Goal: Information Seeking & Learning: Learn about a topic

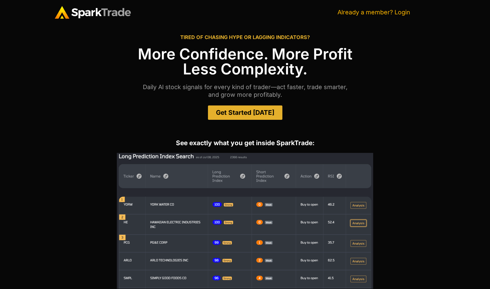
click at [380, 12] on link "Already a member? Login" at bounding box center [374, 12] width 73 height 7
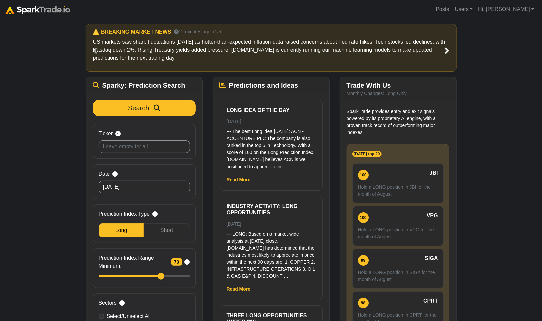
click at [448, 49] on span at bounding box center [447, 50] width 7 height 7
click at [445, 51] on span at bounding box center [447, 50] width 7 height 7
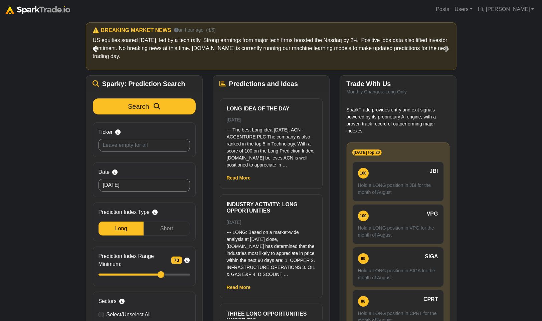
click at [95, 48] on span at bounding box center [95, 49] width 7 height 7
click at [96, 48] on span at bounding box center [95, 49] width 7 height 7
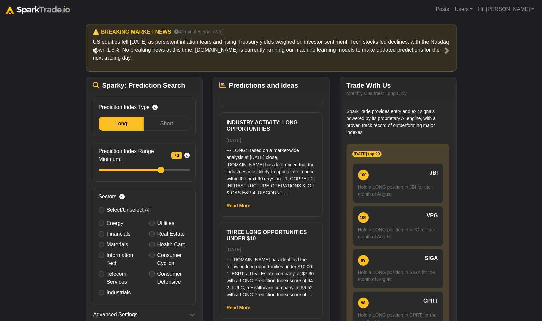
scroll to position [88, 0]
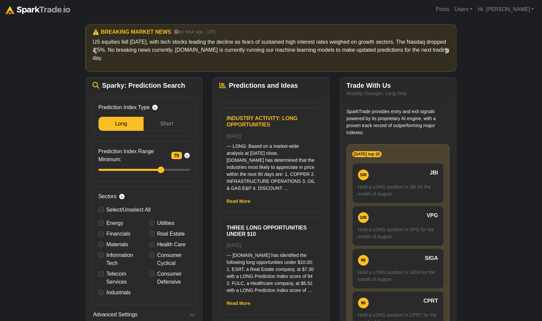
click at [255, 169] on p "--- LONG: Based on a market-wide analysis at yesterday’s close, SparkTrade.io h…" at bounding box center [271, 167] width 89 height 49
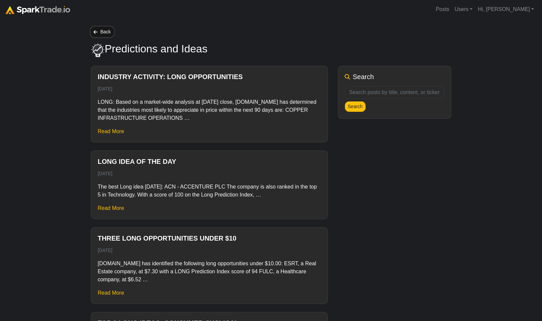
click at [106, 33] on link "Back" at bounding box center [102, 32] width 23 height 10
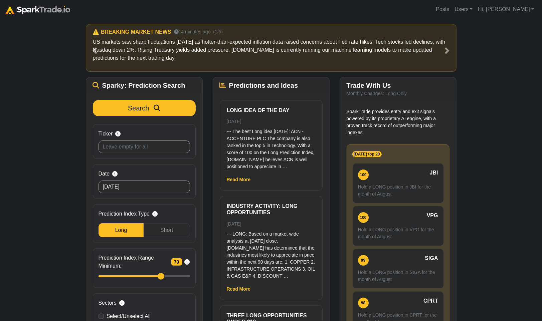
click at [378, 122] on p "SparkTrade provides entry and exit signals powered by its proprietary AI engine…" at bounding box center [398, 122] width 103 height 28
click at [380, 107] on div "SparkTrade provides entry and exit signals powered by its proprietary AI engine…" at bounding box center [398, 233] width 116 height 262
click at [376, 89] on h5 "Trade With Us" at bounding box center [398, 86] width 103 height 8
